Goal: Transaction & Acquisition: Purchase product/service

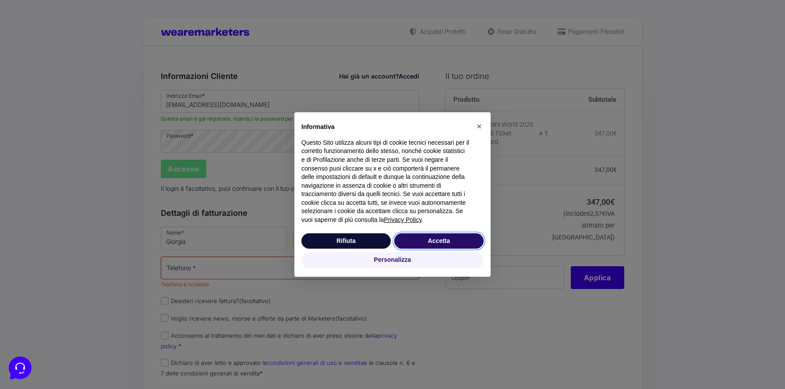
click at [426, 241] on button "Accetta" at bounding box center [438, 241] width 89 height 16
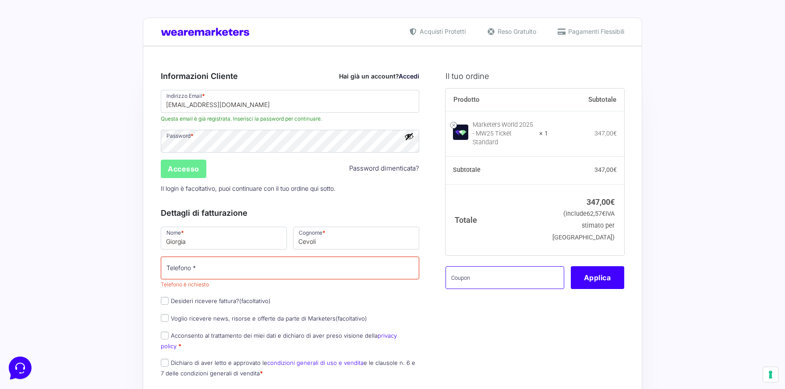
click at [459, 266] on input "text" at bounding box center [505, 277] width 119 height 23
paste input "AI4M100OFFPRO"
type input "AI4M100OFFPRO"
click at [601, 272] on button "Applica" at bounding box center [597, 277] width 53 height 23
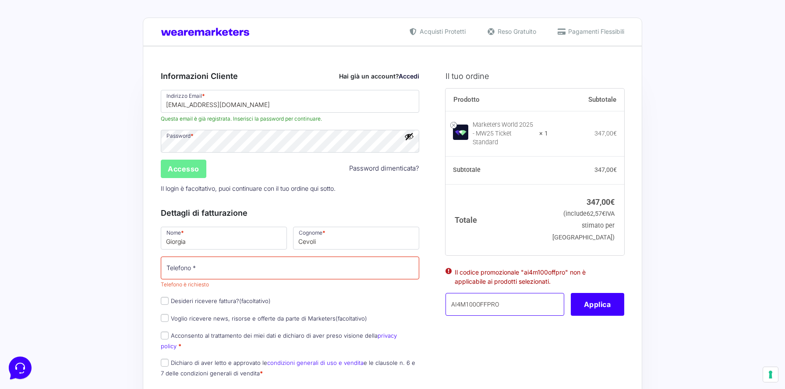
click at [501, 302] on input "AI4M100OFFPRO" at bounding box center [505, 304] width 119 height 23
click at [510, 301] on input "AI4M100OFFPRO" at bounding box center [505, 304] width 119 height 23
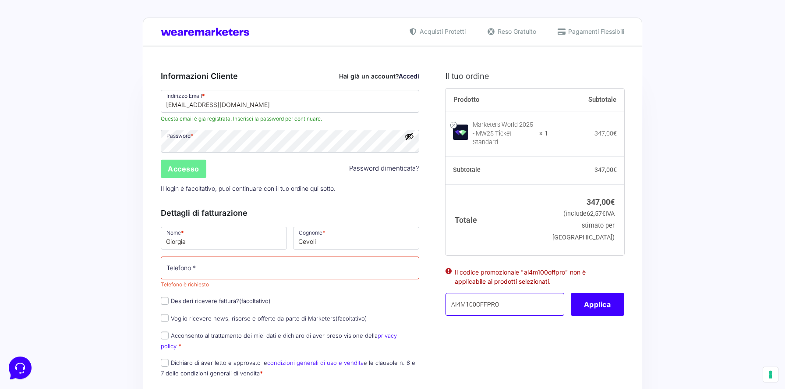
click at [510, 295] on input "AI4M100OFFPRO" at bounding box center [505, 304] width 119 height 23
